Goal: Register for event/course

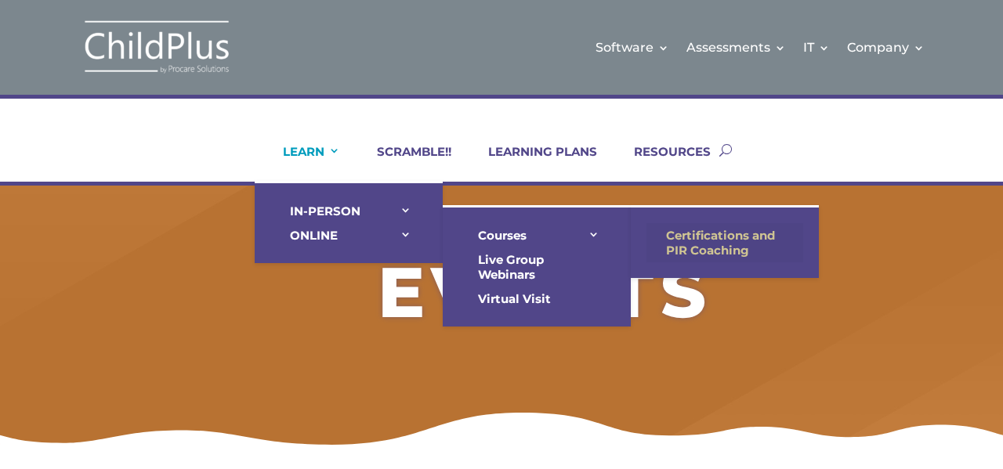
click at [675, 228] on link "Certifications and PIR Coaching" at bounding box center [724, 242] width 157 height 39
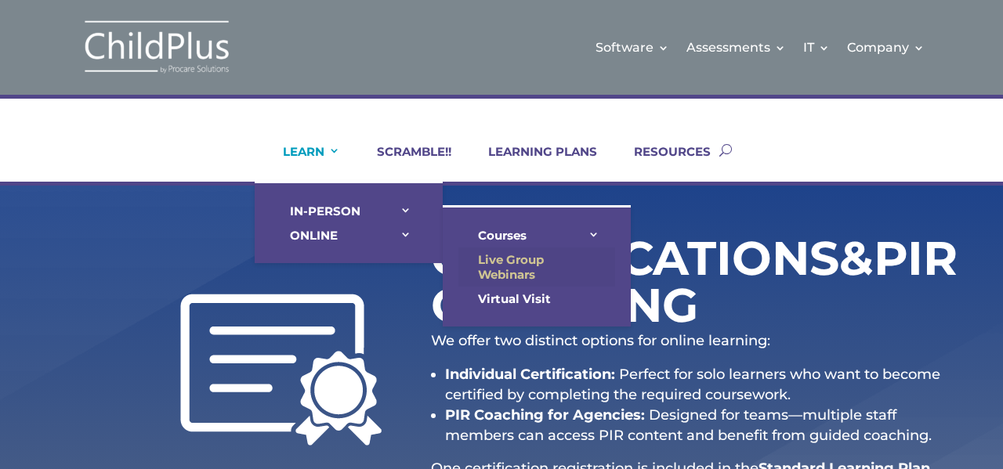
click at [509, 258] on link "Live Group Webinars" at bounding box center [536, 266] width 157 height 39
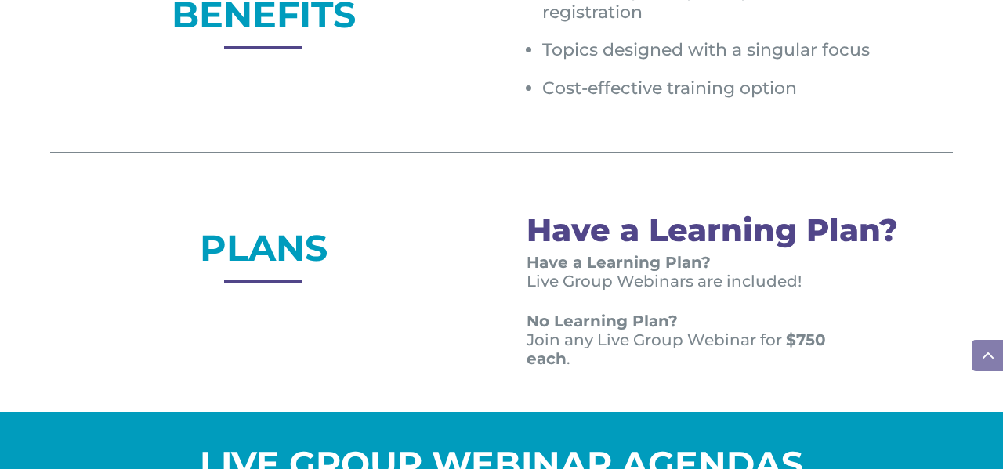
scroll to position [1183, 0]
